Goal: Book appointment/travel/reservation

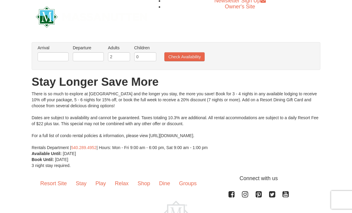
scroll to position [24, 0]
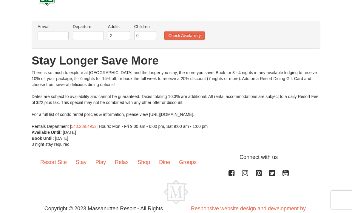
click at [182, 36] on button "Check Availability" at bounding box center [184, 35] width 40 height 9
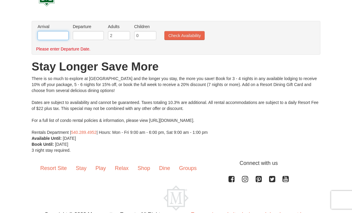
click at [56, 36] on input "text" at bounding box center [53, 35] width 31 height 9
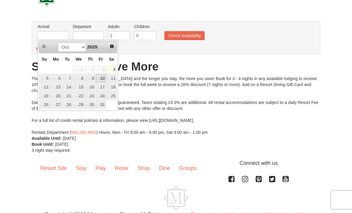
click at [102, 78] on link "10" at bounding box center [101, 78] width 10 height 8
type input "[DATE]"
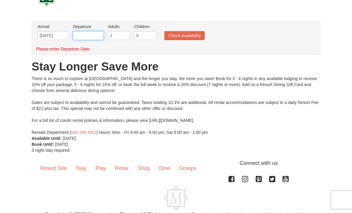
click at [92, 39] on input "text" at bounding box center [88, 35] width 31 height 9
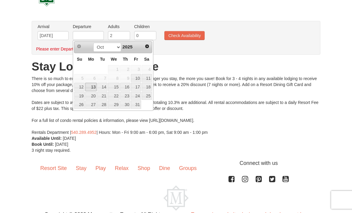
click at [95, 85] on link "13" at bounding box center [90, 87] width 11 height 8
type input "[DATE]"
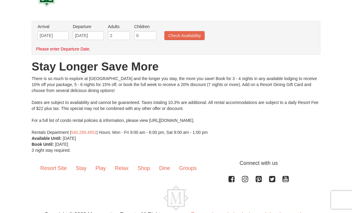
click at [187, 38] on button "Check Availability" at bounding box center [184, 35] width 40 height 9
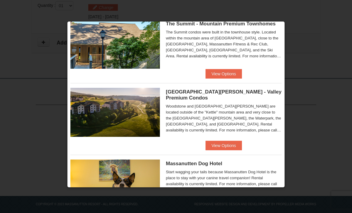
scroll to position [239, 0]
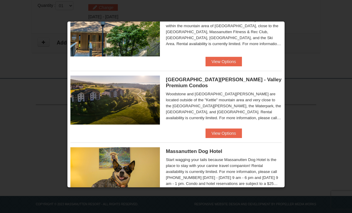
click at [229, 130] on button "View Options" at bounding box center [224, 133] width 36 height 10
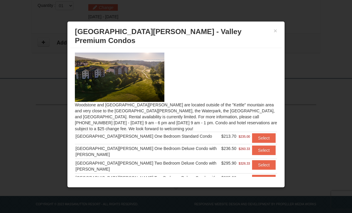
click at [264, 133] on button "Select" at bounding box center [264, 138] width 24 height 10
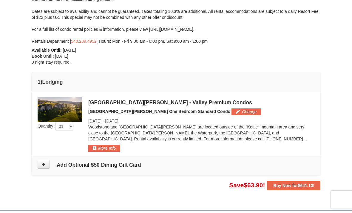
scroll to position [98, 0]
click at [112, 145] on button "More Info" at bounding box center [104, 148] width 32 height 7
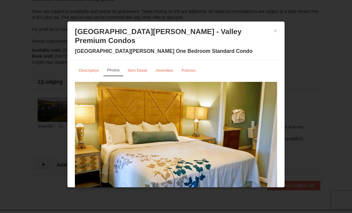
scroll to position [0, 0]
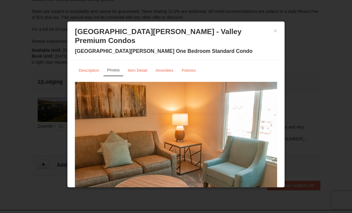
click at [141, 68] on small "Item Detail" at bounding box center [137, 70] width 19 height 4
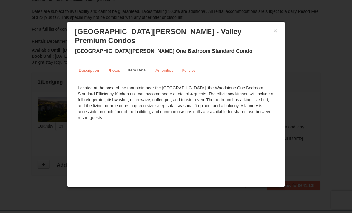
click at [171, 68] on small "Amenities" at bounding box center [164, 70] width 18 height 4
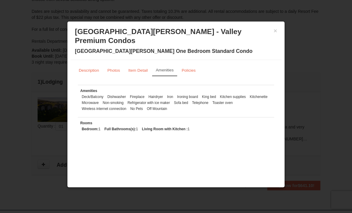
click at [277, 29] on button "×" at bounding box center [276, 31] width 4 height 6
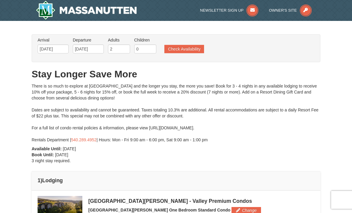
click at [120, 11] on img at bounding box center [86, 10] width 101 height 19
